Goal: Browse casually

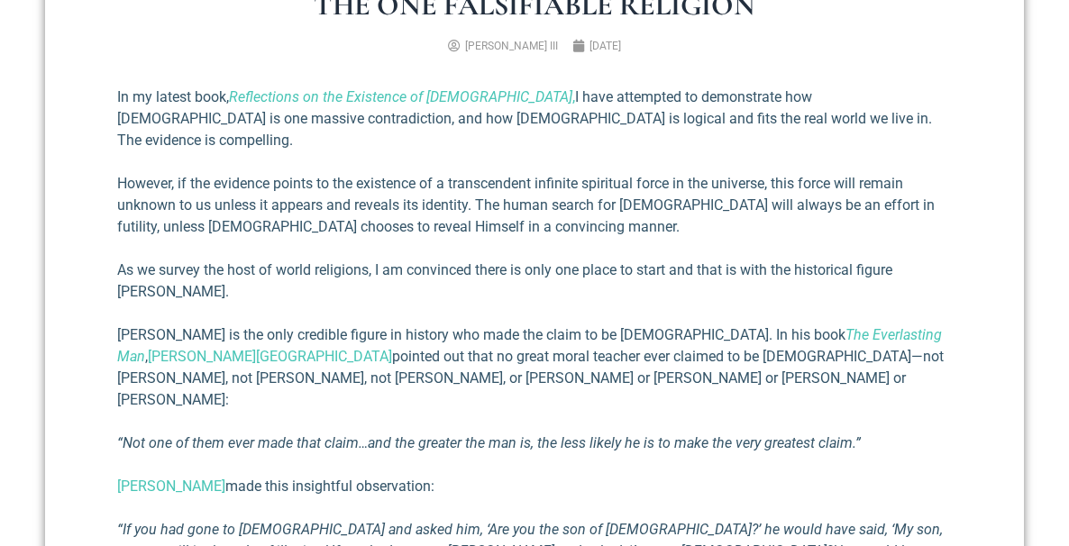
scroll to position [634, 0]
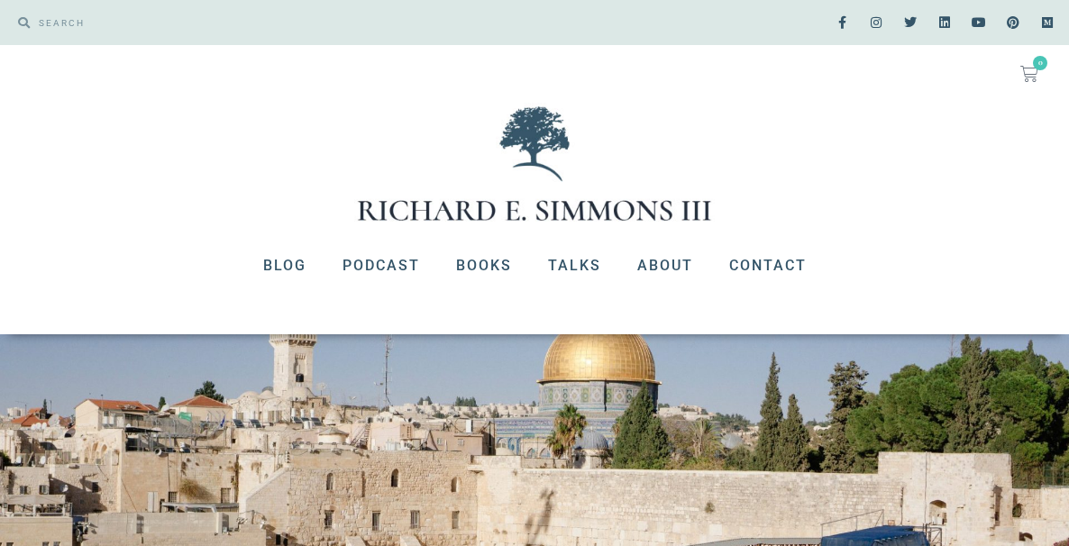
scroll to position [0, 0]
click at [475, 269] on link "Books" at bounding box center [484, 265] width 92 height 47
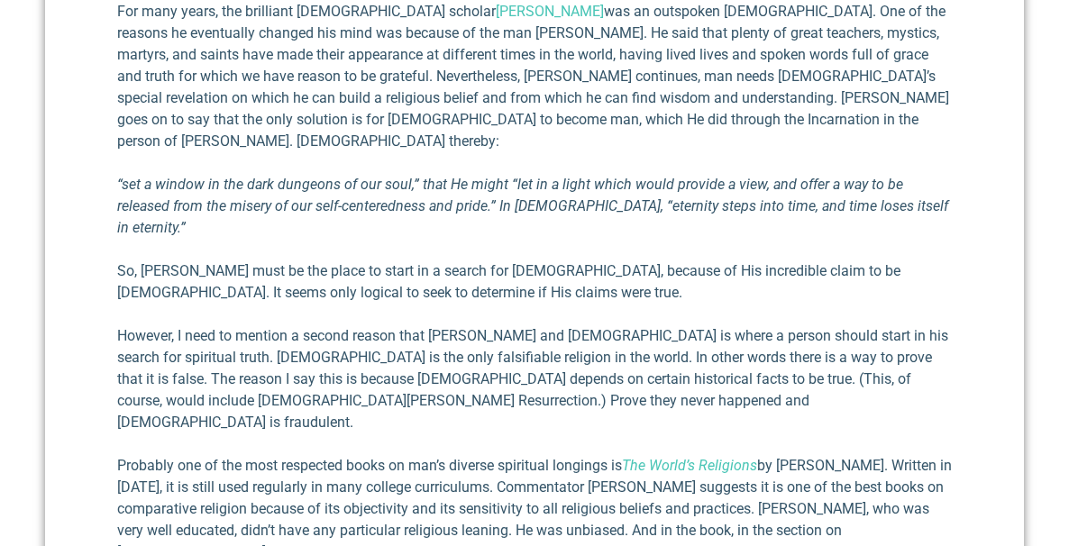
scroll to position [1260, 0]
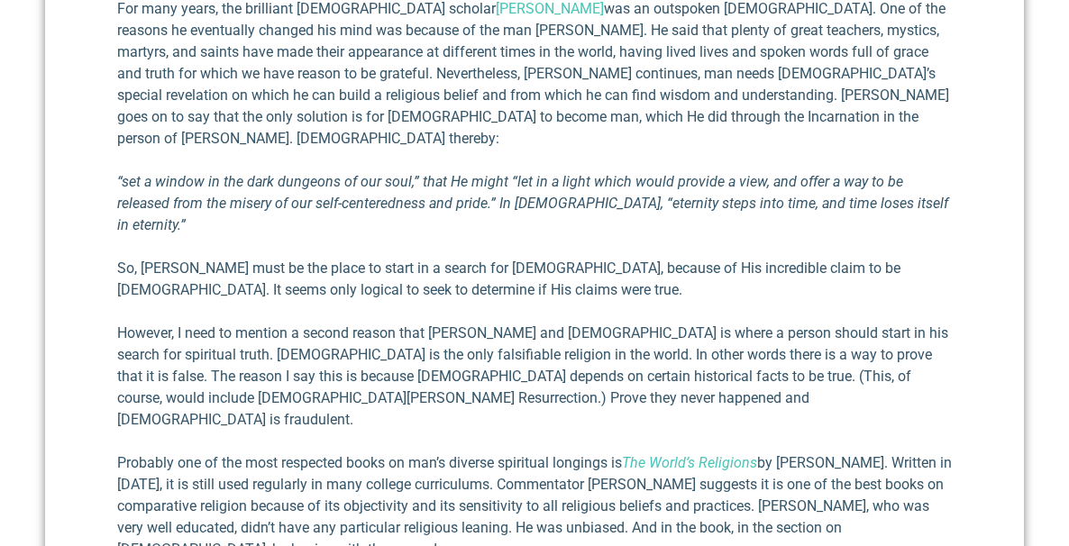
click at [138, 173] on em "“set a window in the dark dungeons of our soul,” that He might “let in a light …" at bounding box center [532, 203] width 831 height 60
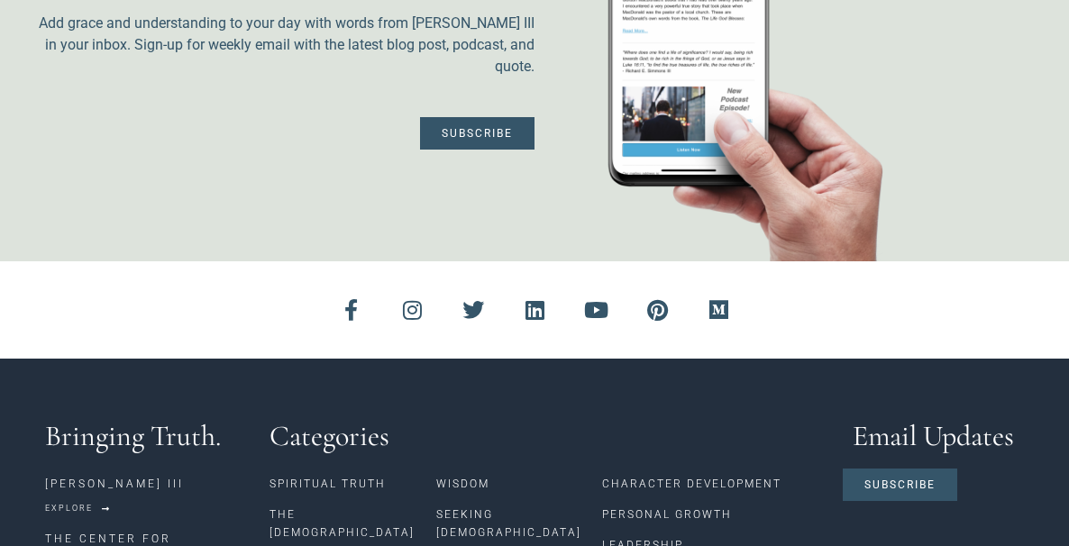
scroll to position [2697, 0]
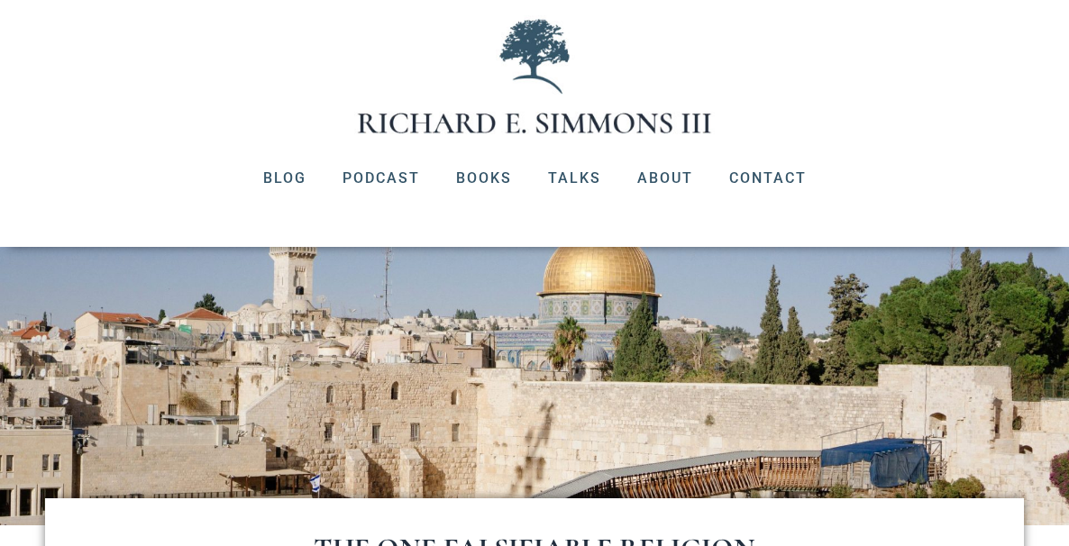
scroll to position [95, 0]
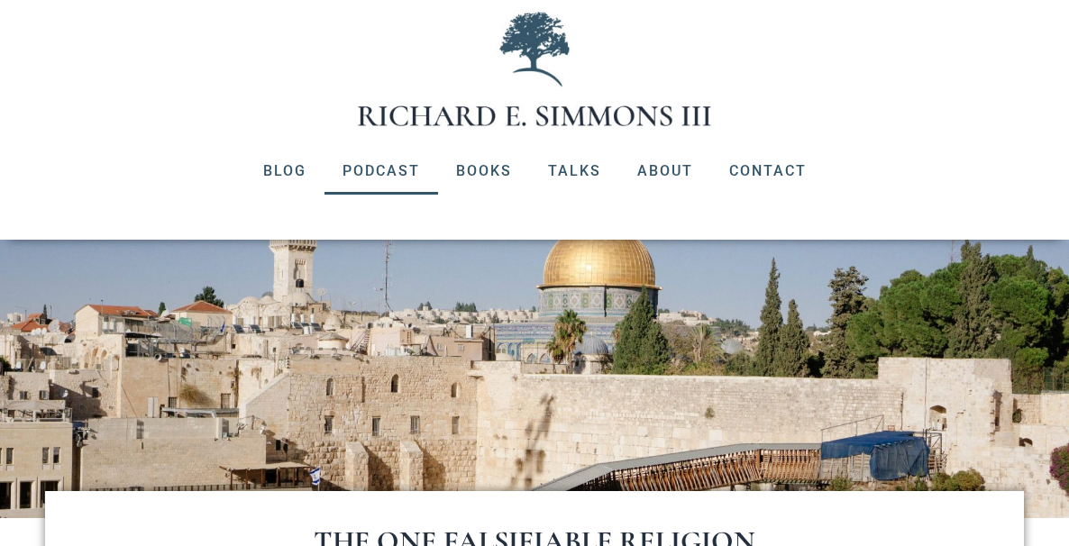
click at [362, 169] on link "Podcast" at bounding box center [381, 171] width 114 height 47
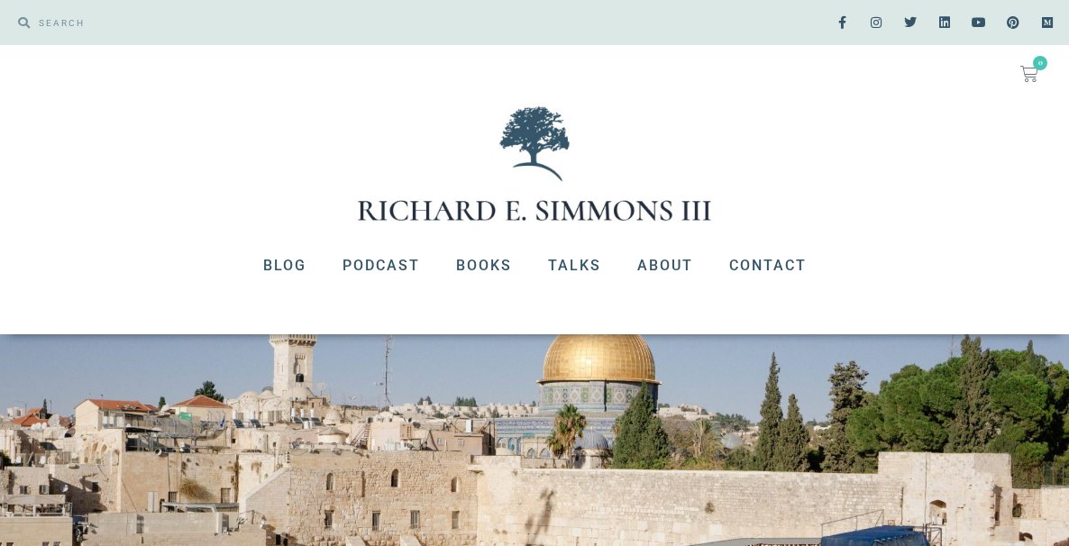
scroll to position [0, 0]
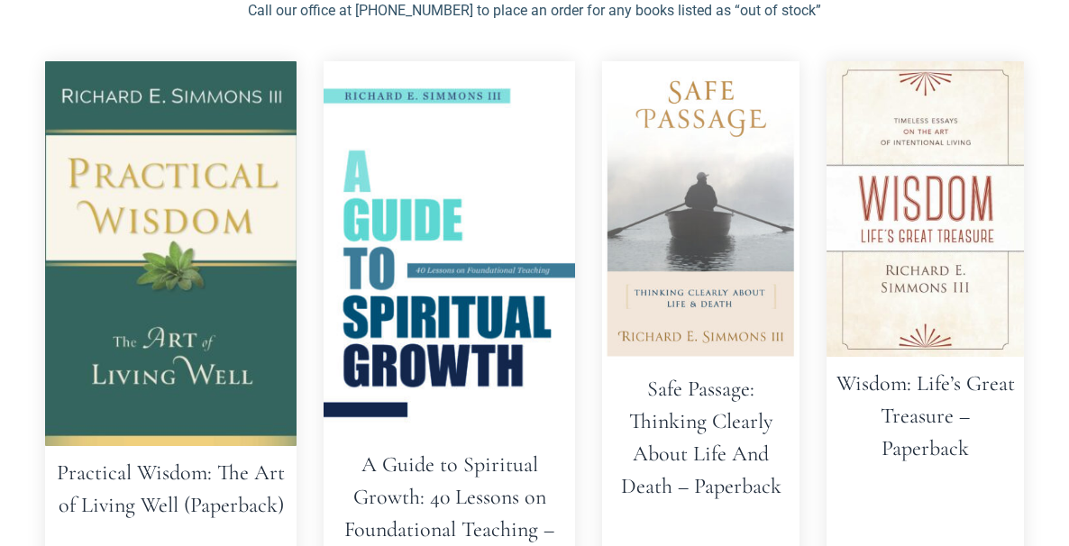
scroll to position [483, 0]
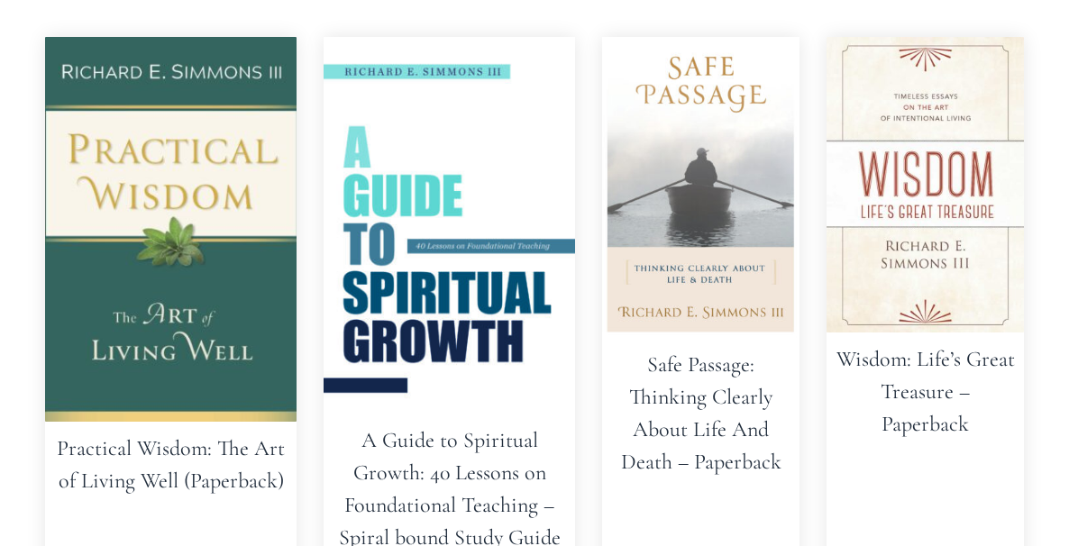
click at [157, 305] on img at bounding box center [170, 229] width 251 height 385
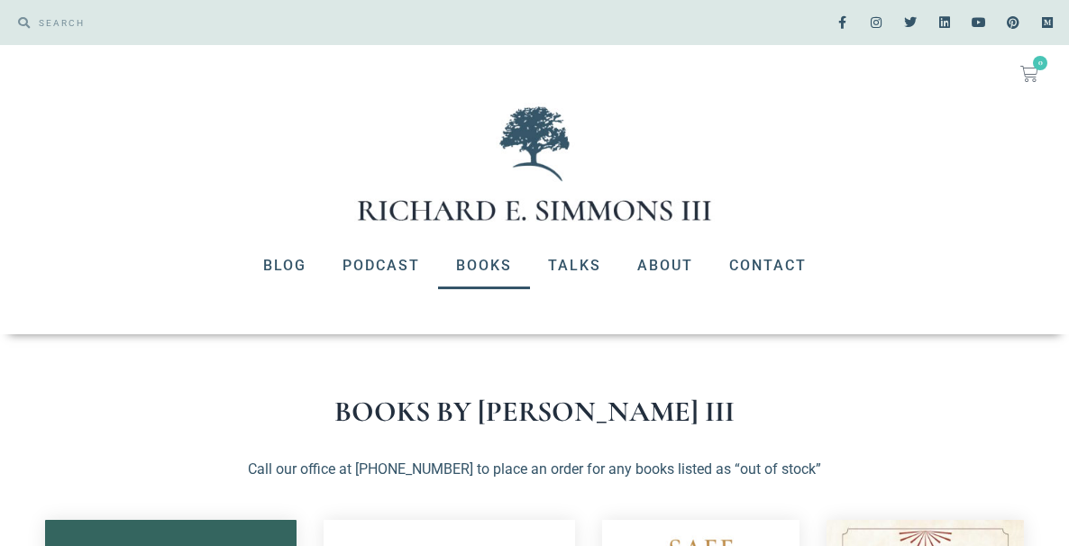
scroll to position [0, 0]
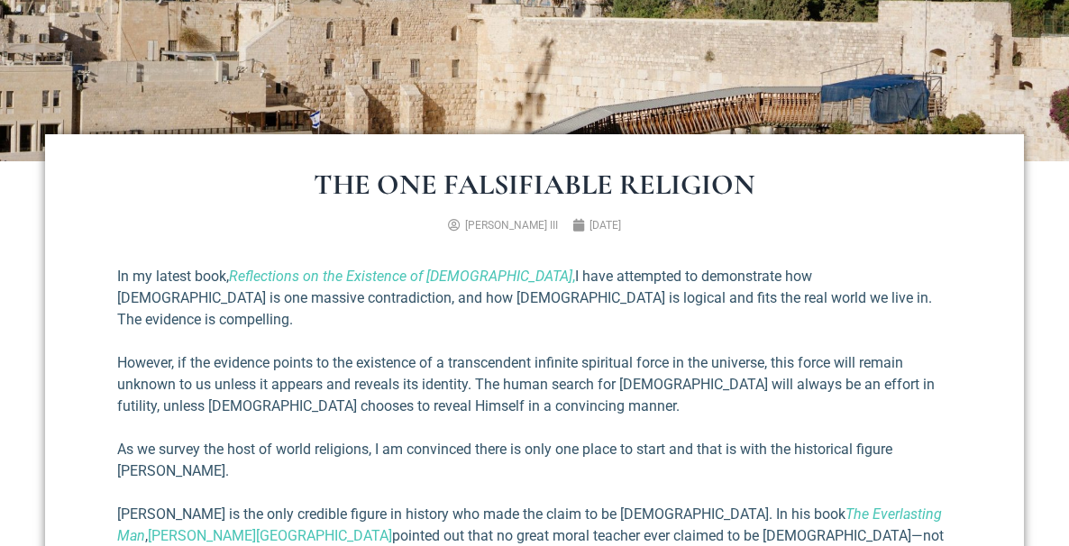
scroll to position [420, 0]
